Goal: Use online tool/utility: Utilize a website feature to perform a specific function

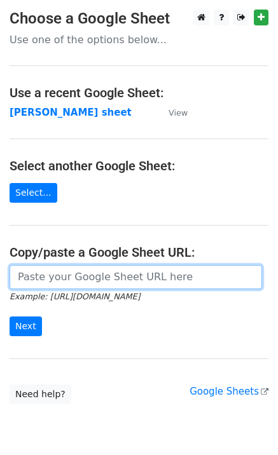
drag, startPoint x: 31, startPoint y: 268, endPoint x: 40, endPoint y: 291, distance: 24.0
click at [32, 269] on input "url" at bounding box center [136, 277] width 252 height 24
paste input "[URL][DOMAIN_NAME]"
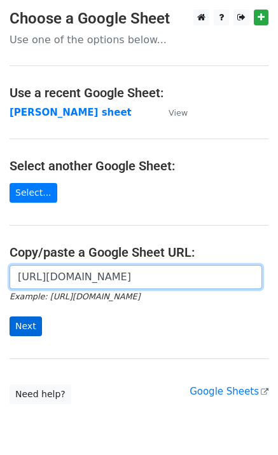
scroll to position [0, 298]
type input "[URL][DOMAIN_NAME]"
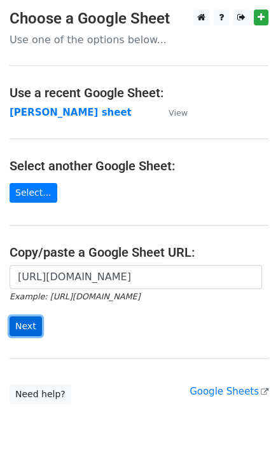
scroll to position [0, 0]
click at [26, 328] on input "Next" at bounding box center [26, 327] width 32 height 20
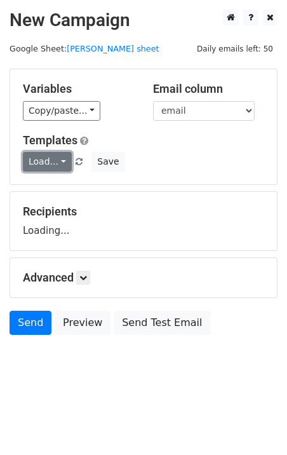
drag, startPoint x: 53, startPoint y: 159, endPoint x: 64, endPoint y: 163, distance: 11.1
click at [54, 159] on link "Load..." at bounding box center [47, 162] width 49 height 20
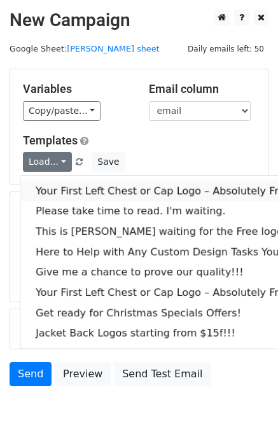
click at [86, 182] on link "Your First Left Chest or Cap Logo – Absolutely Free" at bounding box center [171, 191] width 303 height 20
